Goal: Information Seeking & Learning: Learn about a topic

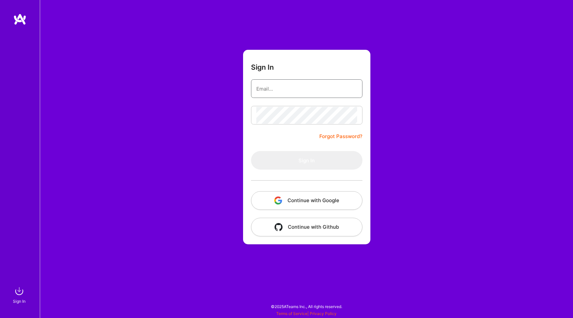
click at [311, 87] on input "email" at bounding box center [307, 88] width 101 height 17
type input "[EMAIL_ADDRESS][DOMAIN_NAME]"
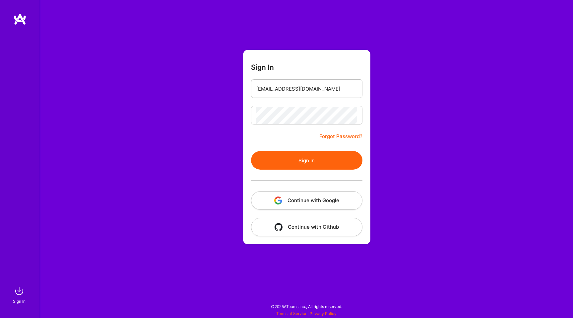
click at [288, 155] on button "Sign In" at bounding box center [307, 160] width 112 height 19
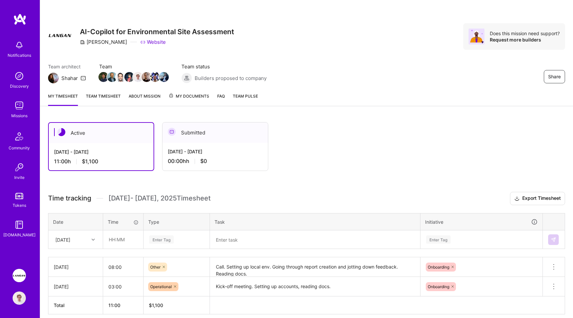
scroll to position [29, 0]
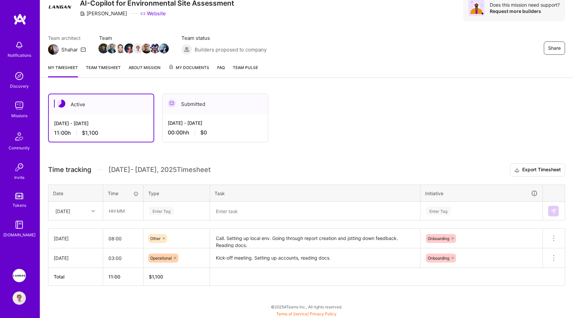
click at [116, 67] on link "Team timesheet" at bounding box center [103, 70] width 35 height 13
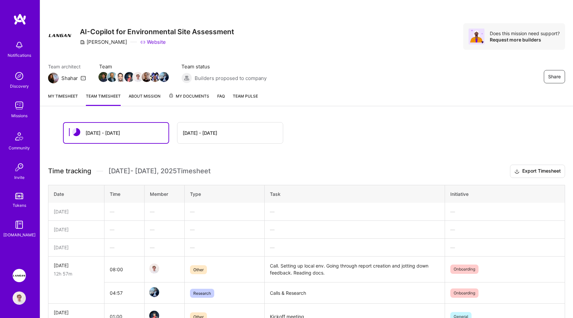
click at [149, 98] on link "About Mission" at bounding box center [145, 99] width 32 height 13
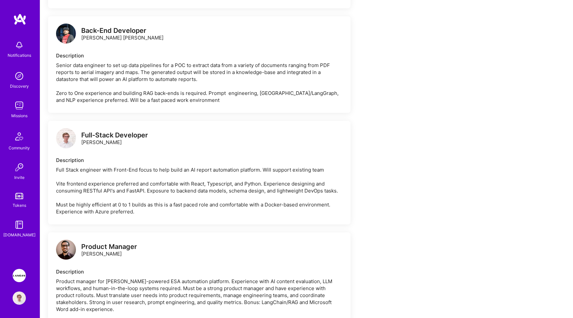
scroll to position [459, 0]
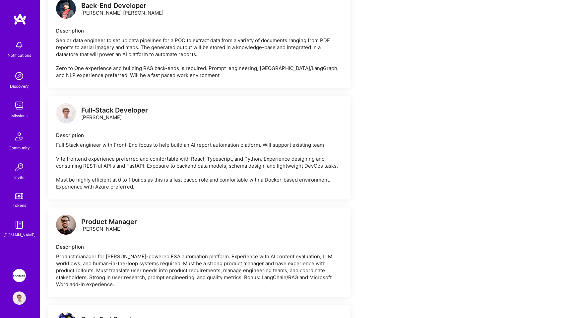
click at [127, 164] on div "Full Stack engineer with Front-End focus to help build an AI report automation …" at bounding box center [199, 165] width 287 height 49
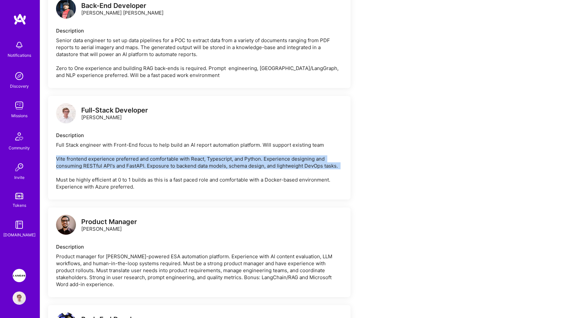
click at [129, 171] on div "Full Stack engineer with Front-End focus to help build an AI report automation …" at bounding box center [199, 165] width 287 height 49
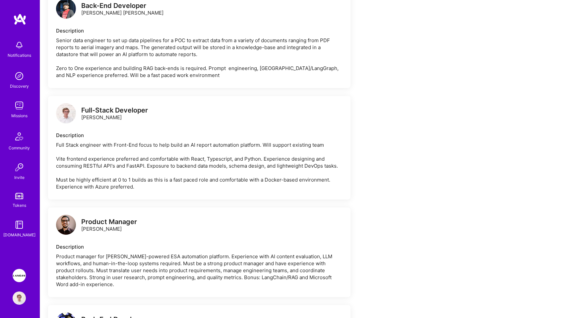
click at [129, 171] on div "Full Stack engineer with Front-End focus to help build an AI report automation …" at bounding box center [199, 165] width 287 height 49
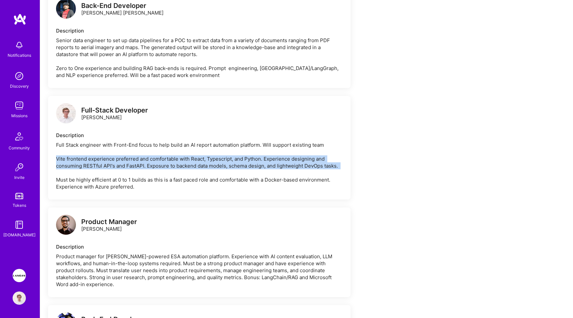
click at [133, 165] on div "Full Stack engineer with Front-End focus to help build an AI report automation …" at bounding box center [199, 165] width 287 height 49
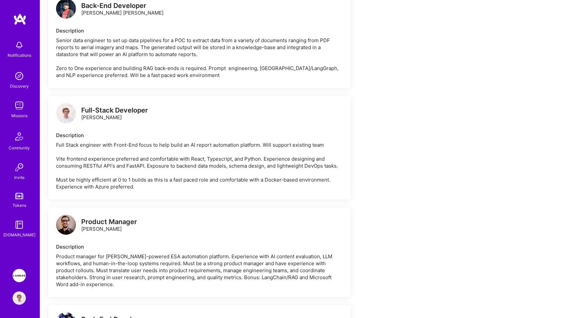
click at [130, 175] on div "Full Stack engineer with Front-End focus to help build an AI report automation …" at bounding box center [199, 165] width 287 height 49
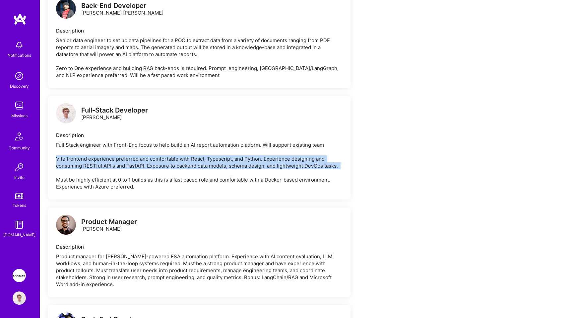
click at [136, 188] on div "Full Stack engineer with Front-End focus to help build an AI report automation …" at bounding box center [199, 165] width 287 height 49
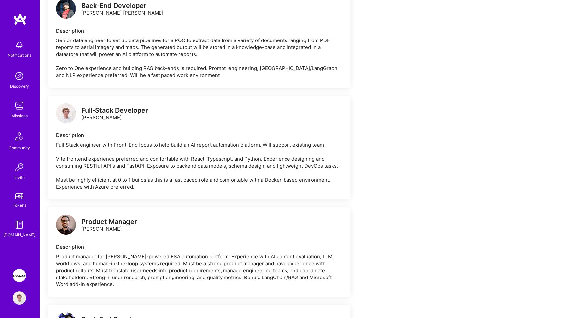
click at [136, 188] on div "Full Stack engineer with Front-End focus to help build an AI report automation …" at bounding box center [199, 165] width 287 height 49
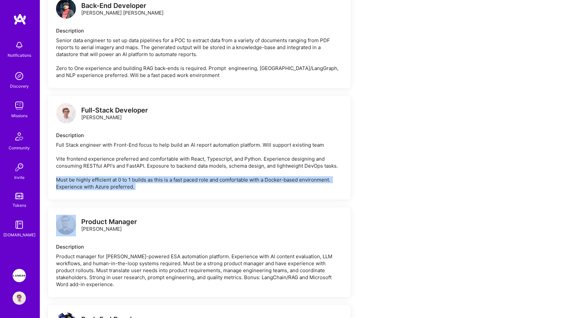
click at [150, 190] on div "Full Stack engineer with Front-End focus to help build an AI report automation …" at bounding box center [199, 165] width 287 height 49
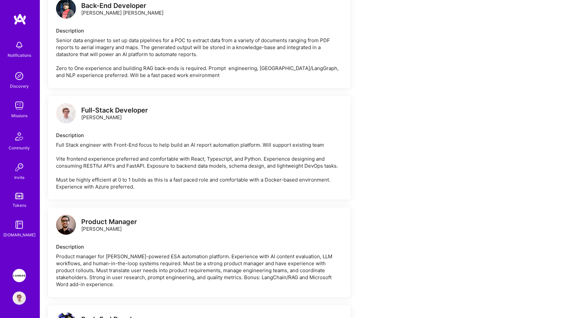
click at [150, 190] on div "Full Stack engineer with Front-End focus to help build an AI report automation …" at bounding box center [199, 165] width 287 height 49
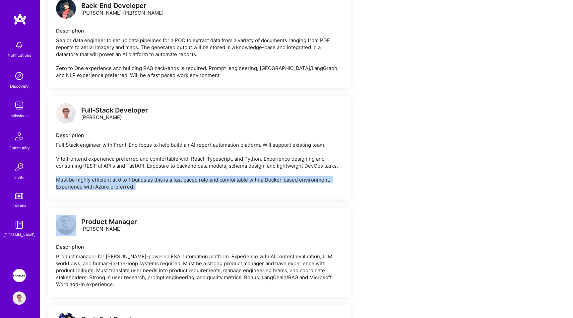
click at [150, 190] on div "Full Stack engineer with Front-End focus to help build an AI report automation …" at bounding box center [199, 165] width 287 height 49
click at [152, 168] on div "Full Stack engineer with Front-End focus to help build an AI report automation …" at bounding box center [199, 165] width 287 height 49
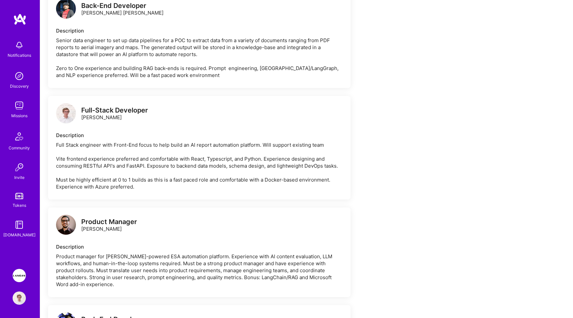
click at [152, 168] on div "Full Stack engineer with Front-End focus to help build an AI report automation …" at bounding box center [199, 165] width 287 height 49
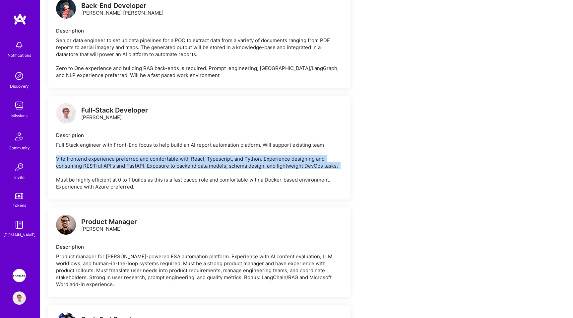
click at [149, 181] on div "Full Stack engineer with Front-End focus to help build an AI report automation …" at bounding box center [199, 165] width 287 height 49
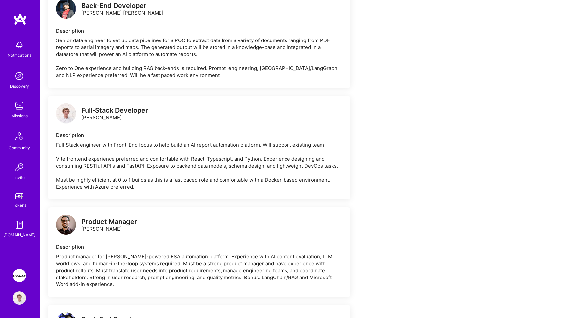
click at [149, 181] on div "Full Stack engineer with Front-End focus to help build an AI report automation …" at bounding box center [199, 165] width 287 height 49
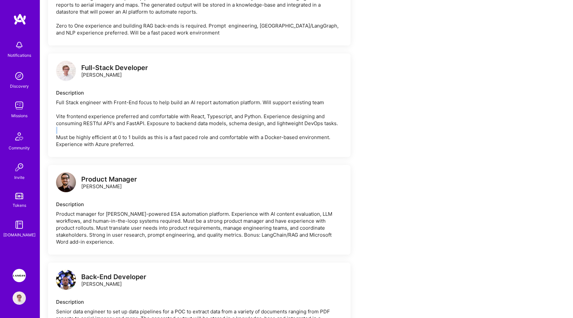
scroll to position [503, 0]
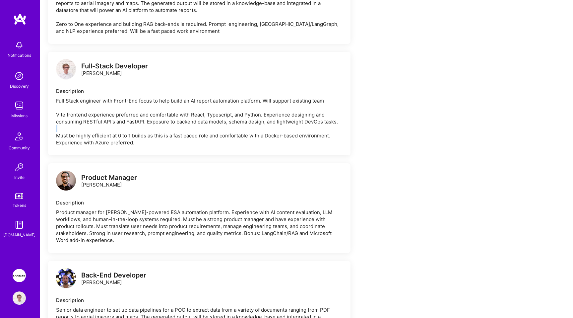
click at [165, 142] on div "Full Stack engineer with Front-End focus to help build an AI report automation …" at bounding box center [199, 121] width 287 height 49
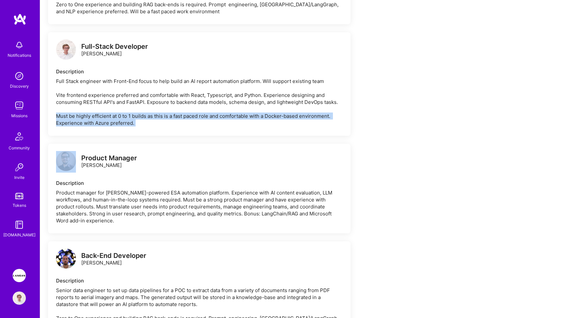
scroll to position [527, 0]
